Goal: Task Accomplishment & Management: Manage account settings

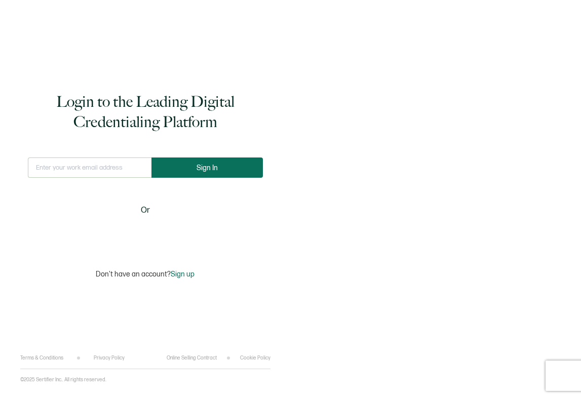
type input "[EMAIL_ADDRESS][PERSON_NAME][DOMAIN_NAME]"
click at [180, 169] on button "Sign In" at bounding box center [206, 168] width 111 height 20
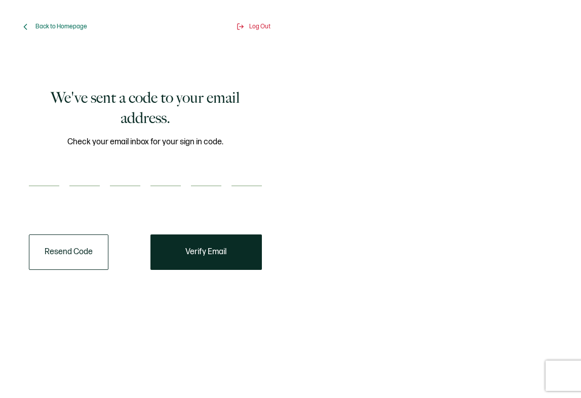
drag, startPoint x: 44, startPoint y: 173, endPoint x: 47, endPoint y: 179, distance: 6.1
click at [44, 173] on input "number" at bounding box center [44, 176] width 30 height 20
paste input "4"
type input "4"
type input "0"
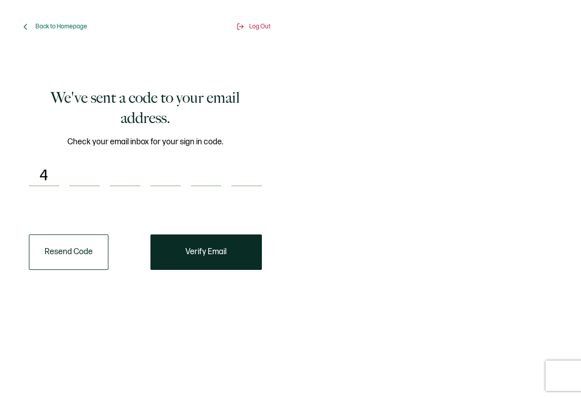
type input "2"
type input "7"
type input "6"
type input "0"
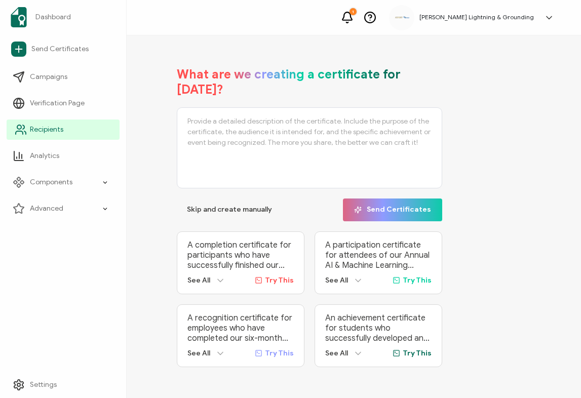
click at [16, 133] on icon at bounding box center [21, 130] width 12 height 12
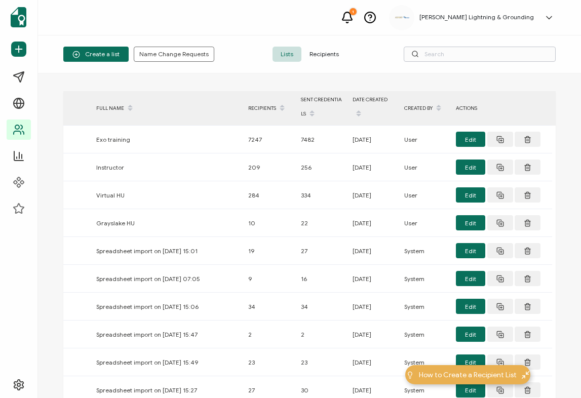
drag, startPoint x: 323, startPoint y: 54, endPoint x: 437, endPoint y: 52, distance: 114.5
click at [333, 57] on span "Recipients" at bounding box center [324, 54] width 46 height 15
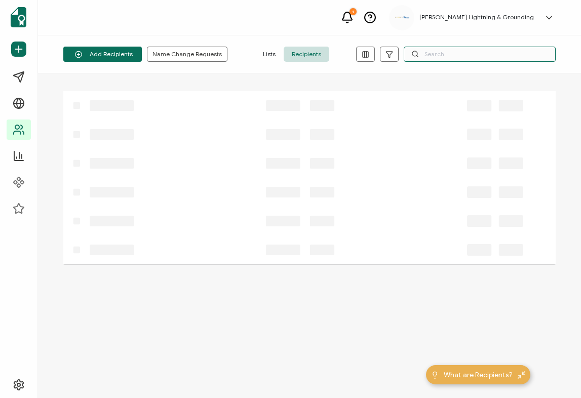
drag, startPoint x: 437, startPoint y: 52, endPoint x: 467, endPoint y: 50, distance: 30.5
click at [467, 50] on input "text" at bounding box center [480, 54] width 152 height 15
paste input "402760"
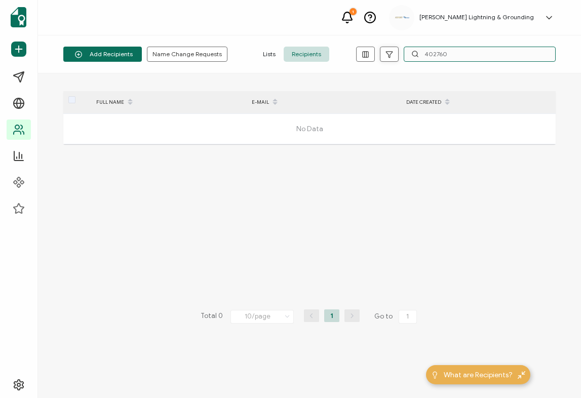
drag, startPoint x: 448, startPoint y: 52, endPoint x: 395, endPoint y: 53, distance: 52.7
click at [395, 53] on div "402760" at bounding box center [456, 54] width 200 height 15
paste input "[PERSON_NAME]"
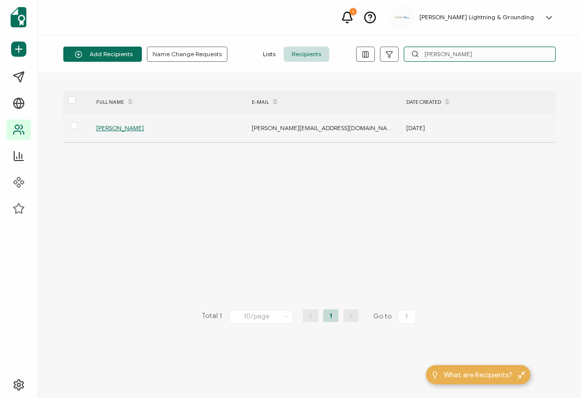
type input "[PERSON_NAME]"
click at [117, 130] on span "[PERSON_NAME]" at bounding box center [120, 128] width 48 height 8
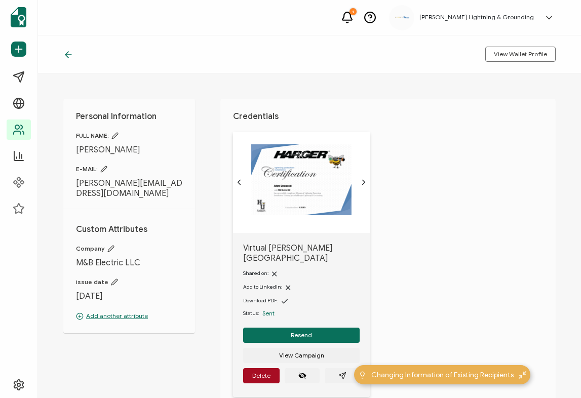
click at [202, 378] on div "Personal Information FULL NAME: [PERSON_NAME] E-MAIL: [PERSON_NAME][EMAIL_ADDRE…" at bounding box center [309, 235] width 543 height 325
drag, startPoint x: 414, startPoint y: 276, endPoint x: 419, endPoint y: 275, distance: 5.2
click at [419, 275] on div "Virtual [PERSON_NAME][GEOGRAPHIC_DATA] Shared on: Add to LinkedIn: Download PDF…" at bounding box center [394, 271] width 323 height 278
click at [291, 332] on span "Resend" at bounding box center [301, 335] width 21 height 6
click at [338, 372] on icon "paper plane outline" at bounding box center [342, 376] width 8 height 8
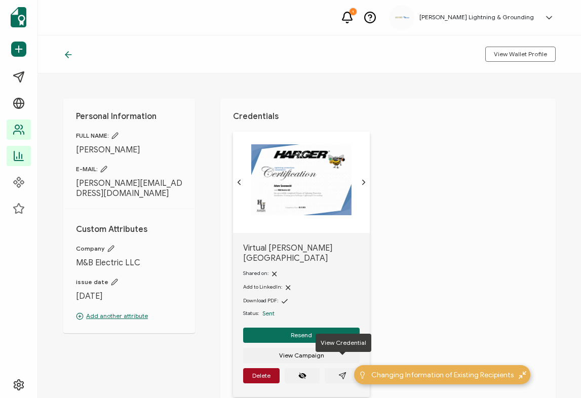
drag, startPoint x: 31, startPoint y: 154, endPoint x: 386, endPoint y: 2, distance: 386.2
click at [0, 0] on span "Analytics" at bounding box center [0, 0] width 0 height 0
